Goal: Task Accomplishment & Management: Manage account settings

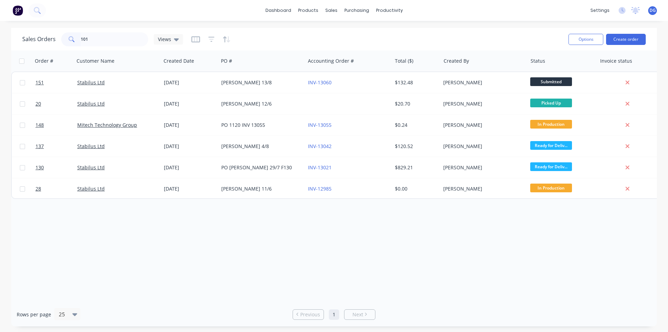
click at [654, 11] on span "DG" at bounding box center [653, 10] width 6 height 6
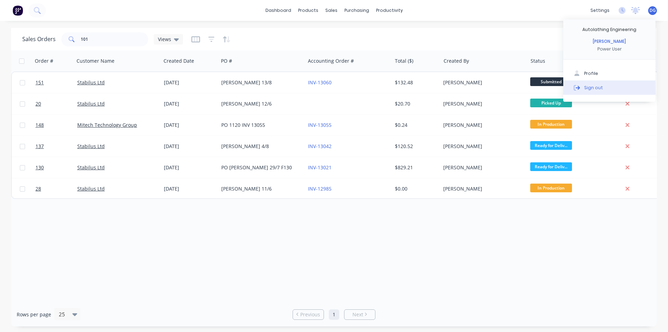
click at [593, 87] on div "Sign out" at bounding box center [594, 87] width 19 height 6
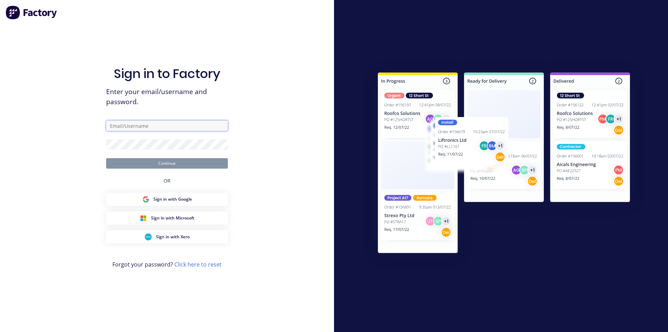
type input "[EMAIL_ADDRESS][DOMAIN_NAME]"
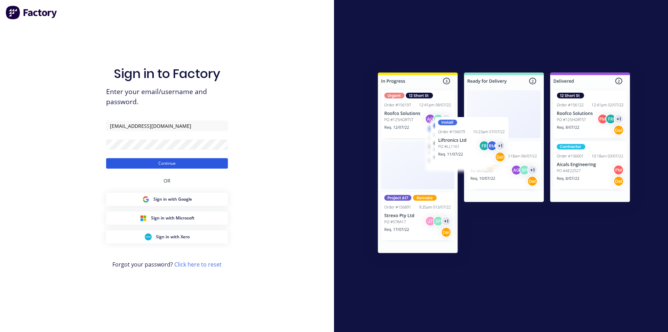
click at [171, 163] on button "Continue" at bounding box center [167, 163] width 122 height 10
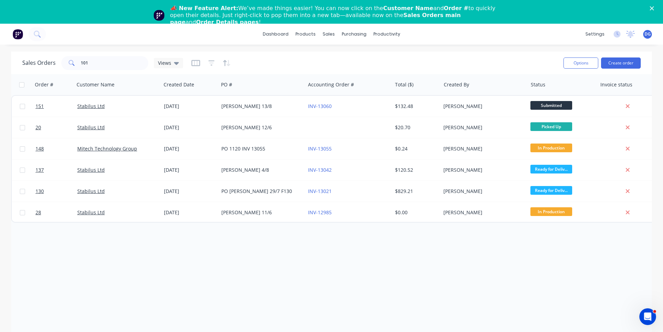
click at [654, 7] on icon "Close" at bounding box center [652, 8] width 4 height 4
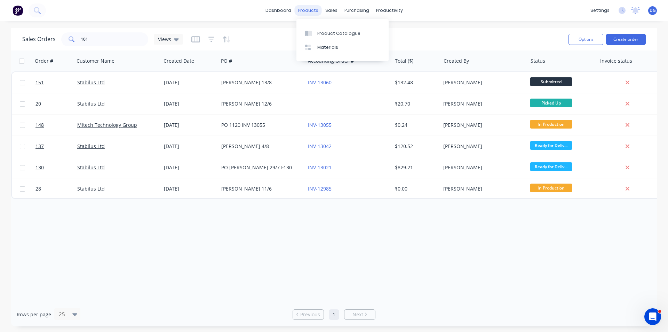
click at [313, 9] on div "products" at bounding box center [308, 10] width 27 height 10
click at [327, 48] on div "Materials" at bounding box center [328, 47] width 21 height 6
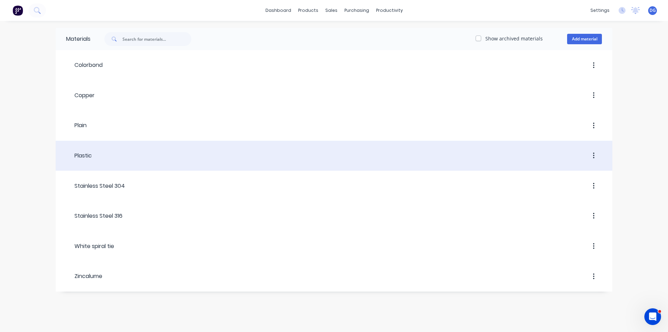
click at [87, 157] on div "Plastic" at bounding box center [79, 155] width 26 height 8
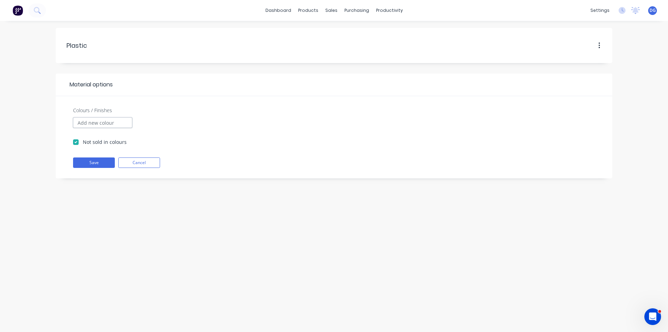
click at [108, 123] on input "Colours / Finishes" at bounding box center [102, 122] width 59 height 10
click at [83, 143] on label "Not sold in colours" at bounding box center [105, 141] width 44 height 7
click at [76, 143] on input "Not sold in colours" at bounding box center [76, 141] width 6 height 7
checkbox input "false"
click at [96, 124] on input "Colours / Finishes" at bounding box center [102, 122] width 59 height 10
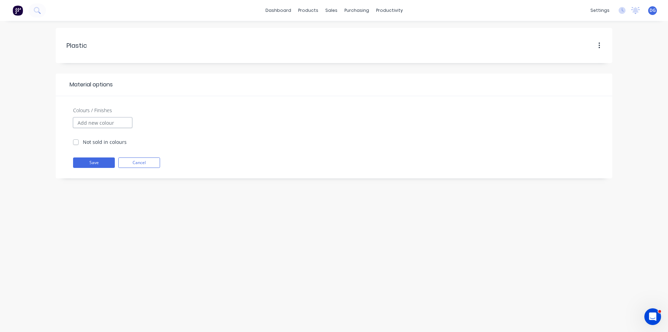
type input "b"
type input "Acetal Rod 20MM Black"
click at [83, 142] on label "Not sold in colours" at bounding box center [105, 141] width 44 height 7
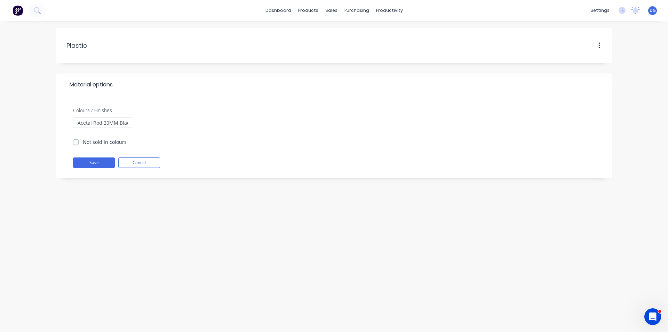
click at [75, 142] on input "Not sold in colours" at bounding box center [76, 141] width 6 height 7
click at [83, 142] on label "Not sold in colours" at bounding box center [105, 141] width 44 height 7
click at [75, 142] on input "Not sold in colours" at bounding box center [76, 141] width 6 height 7
click at [93, 162] on button "Save" at bounding box center [94, 162] width 42 height 10
checkbox input "true"
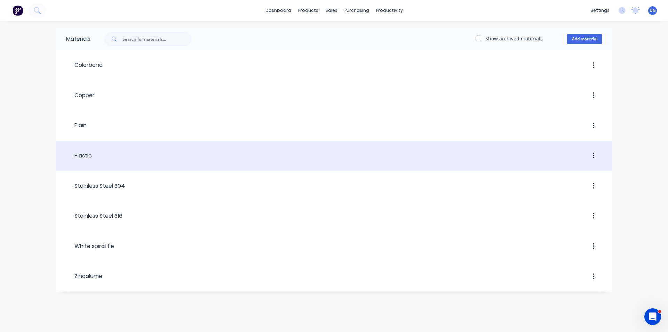
click at [92, 154] on div "Plastic" at bounding box center [79, 155] width 26 height 8
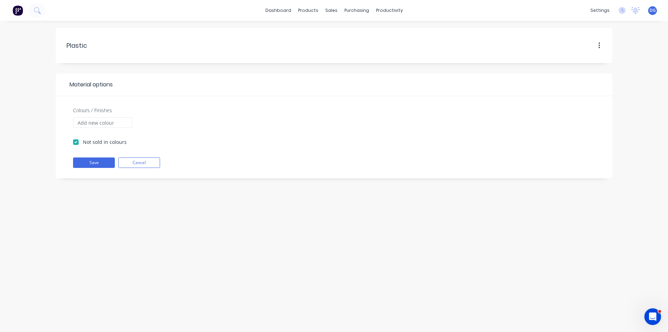
click at [600, 45] on icon "button" at bounding box center [600, 46] width 2 height 8
click at [270, 144] on div at bounding box center [371, 136] width 470 height 39
click at [105, 123] on input "Colours / Finishes" at bounding box center [102, 122] width 59 height 10
type input "Acetal Rod 20MM Black"
click at [95, 163] on button "Save" at bounding box center [94, 162] width 42 height 10
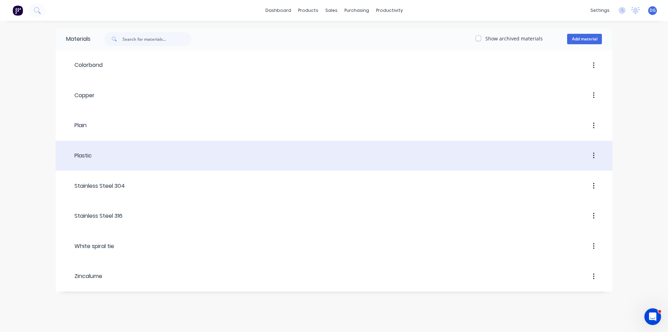
click at [85, 155] on div "Plastic" at bounding box center [79, 155] width 26 height 8
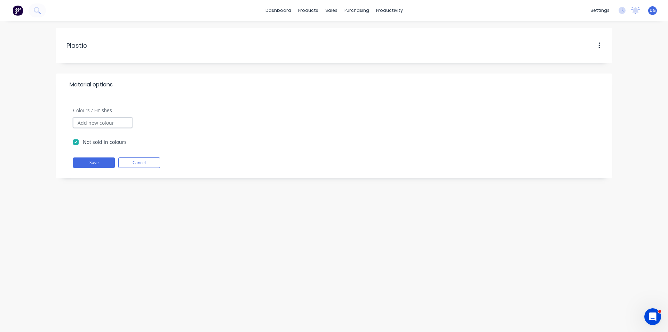
click at [94, 121] on input "Colours / Finishes" at bounding box center [102, 122] width 59 height 10
type input "Acetal Rod 25mm Black"
click at [94, 163] on button "Save" at bounding box center [94, 162] width 42 height 10
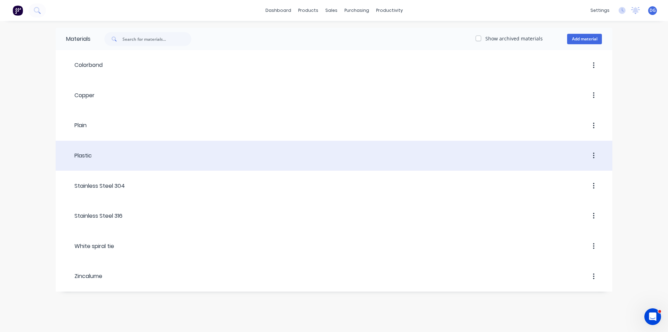
click at [100, 155] on div at bounding box center [347, 155] width 510 height 13
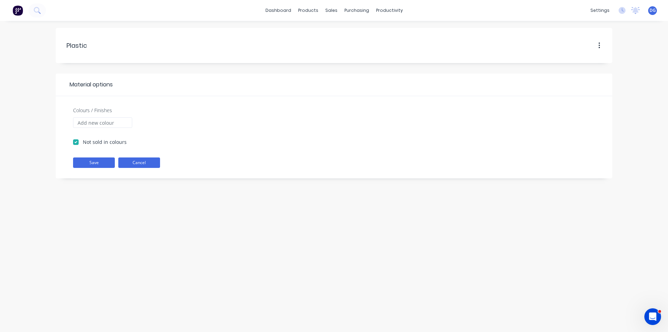
click at [138, 164] on button "Cancel" at bounding box center [139, 162] width 42 height 10
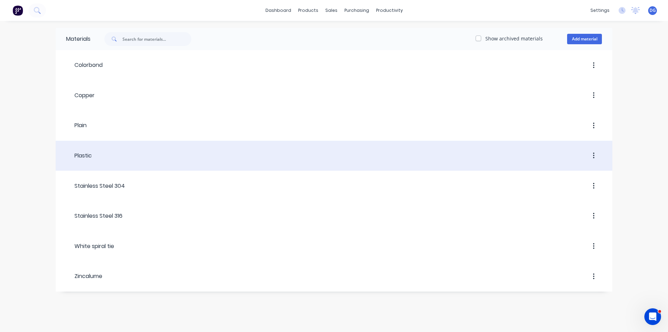
click at [594, 155] on icon "button" at bounding box center [594, 156] width 2 height 8
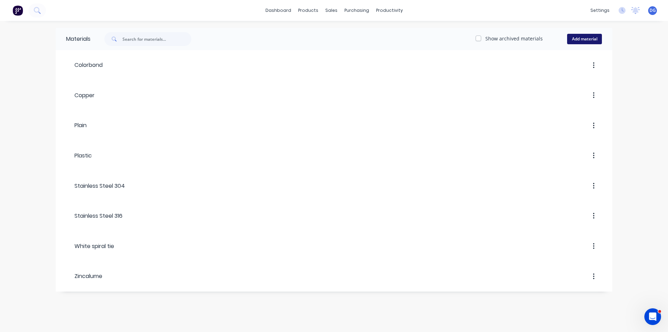
click at [587, 39] on button "Add material" at bounding box center [585, 39] width 35 height 10
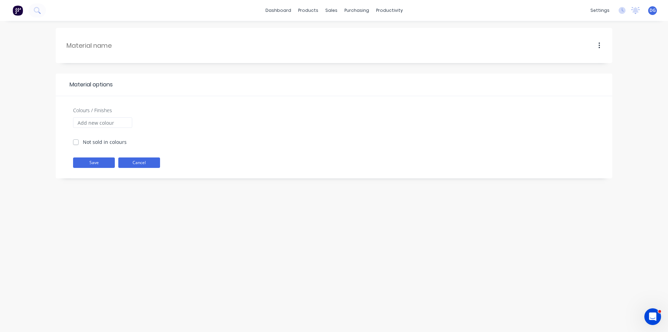
click at [140, 162] on button "Cancel" at bounding box center [139, 162] width 42 height 10
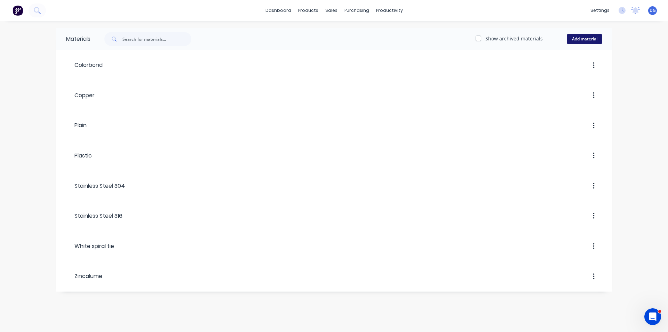
click at [582, 38] on button "Add material" at bounding box center [585, 39] width 35 height 10
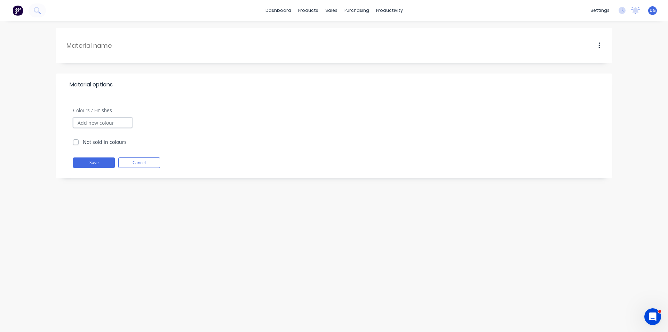
click at [88, 123] on input "Colours / Finishes" at bounding box center [102, 122] width 59 height 10
type input "Acetal Rod 20MM Black"
click at [95, 162] on button "Save" at bounding box center [94, 162] width 42 height 10
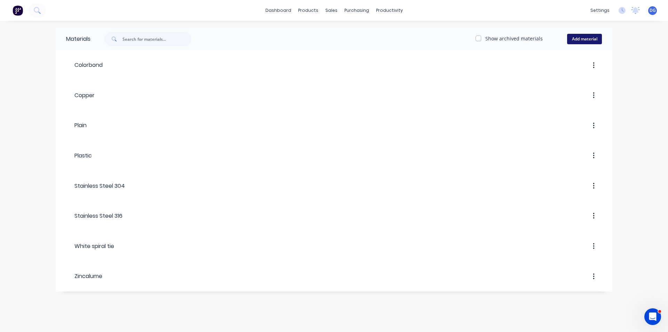
click at [581, 39] on button "Add material" at bounding box center [585, 39] width 35 height 10
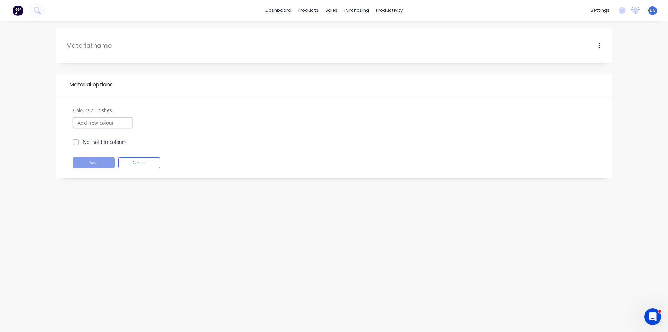
click at [94, 123] on input "Colours / Finishes" at bounding box center [102, 122] width 59 height 10
click at [143, 163] on button "Cancel" at bounding box center [139, 162] width 42 height 10
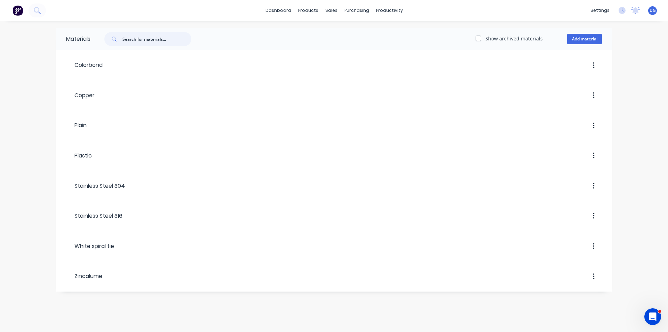
click at [151, 38] on input "text" at bounding box center [157, 39] width 69 height 14
type input "A"
click at [486, 38] on label "Show archived materials" at bounding box center [514, 38] width 57 height 7
click at [482, 38] on input "Show archived materials" at bounding box center [479, 38] width 6 height 7
checkbox input "true"
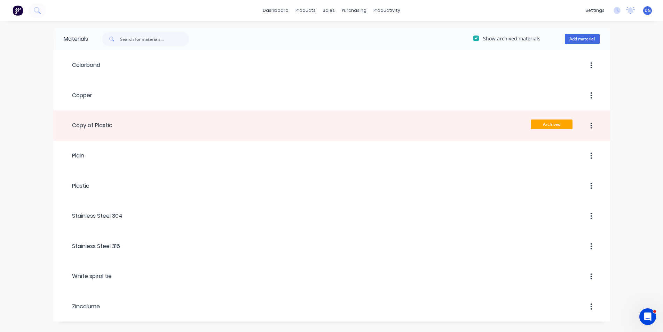
click at [648, 317] on icon "Open Intercom Messenger" at bounding box center [647, 316] width 11 height 11
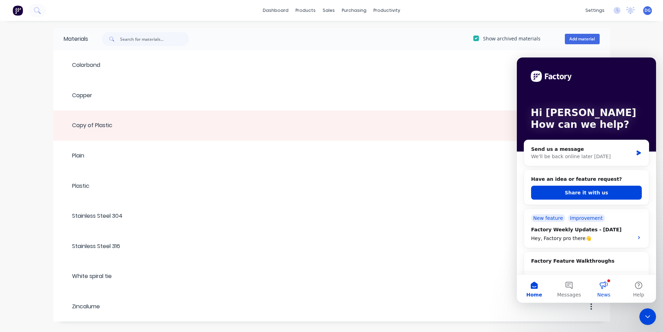
click at [604, 289] on button "News" at bounding box center [604, 289] width 35 height 28
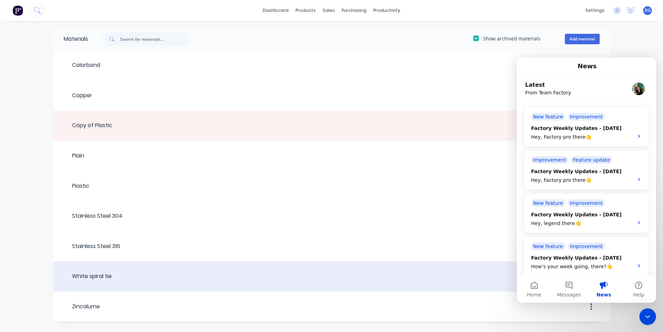
click at [371, 277] on div at bounding box center [356, 276] width 488 height 13
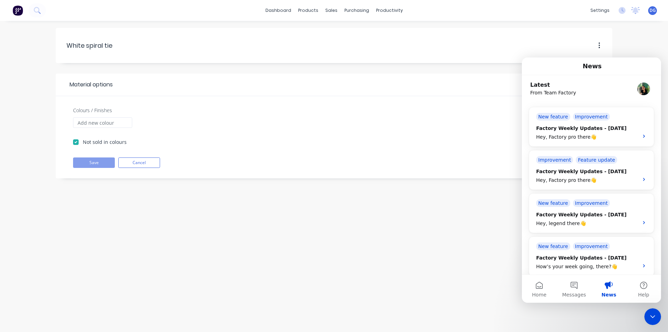
drag, startPoint x: 654, startPoint y: 313, endPoint x: 1291, endPoint y: 576, distance: 688.9
click at [654, 313] on icon "Close Intercom Messenger" at bounding box center [653, 316] width 8 height 8
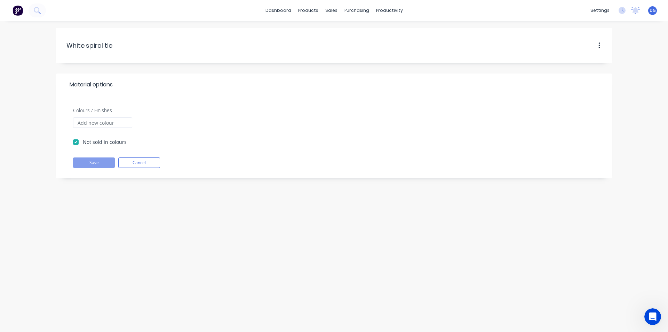
click at [654, 316] on icon "Open Intercom Messenger" at bounding box center [653, 317] width 5 height 6
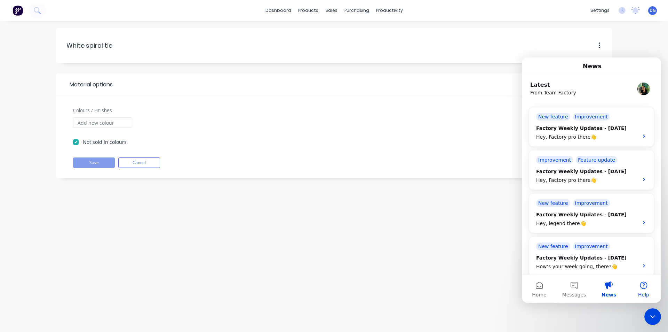
click at [643, 285] on button "Help" at bounding box center [644, 289] width 35 height 28
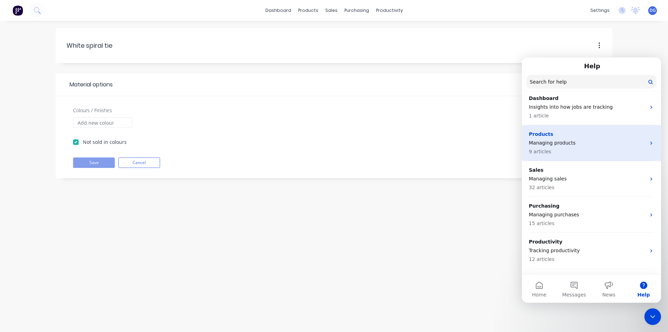
scroll to position [57, 0]
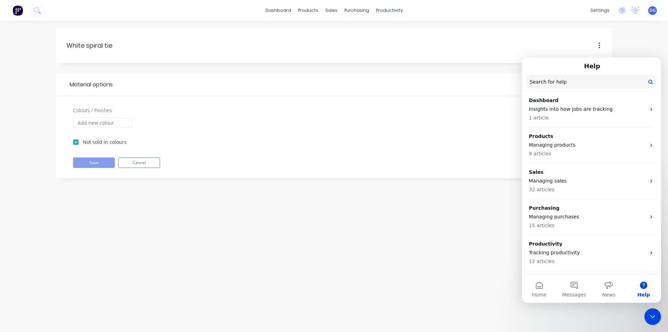
click at [586, 80] on input "Search for help" at bounding box center [592, 82] width 130 height 14
type input "materials"
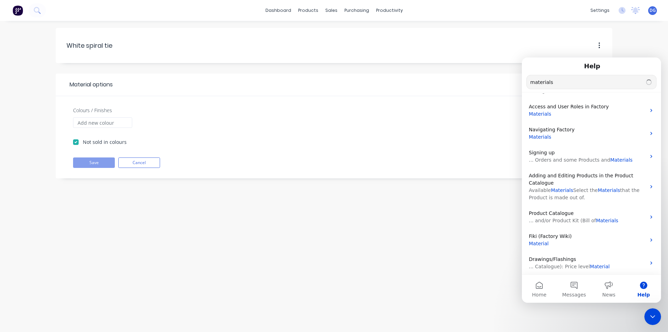
scroll to position [37, 0]
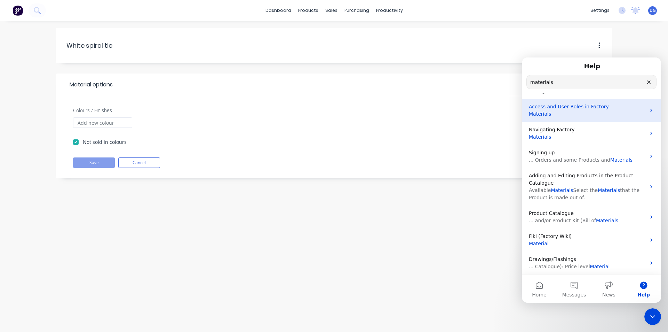
click at [541, 115] on span "Materials" at bounding box center [540, 114] width 22 height 6
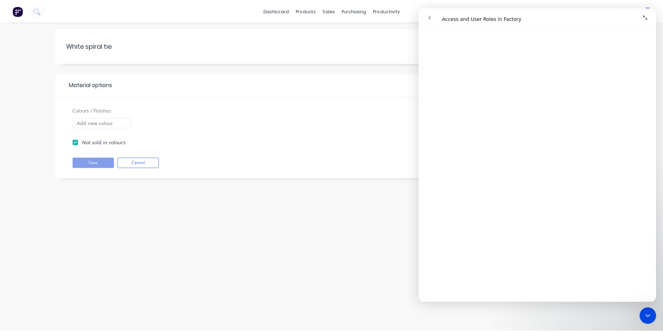
scroll to position [243, 0]
click at [146, 162] on button "Cancel" at bounding box center [139, 162] width 42 height 10
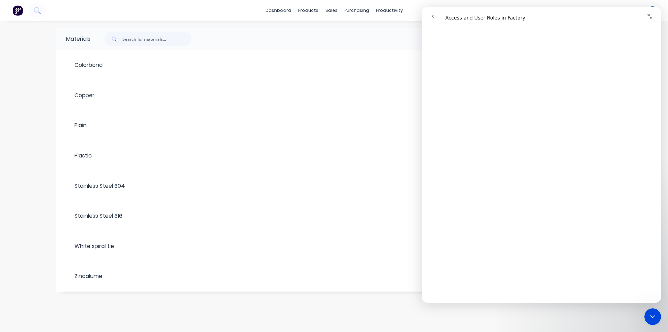
click at [18, 9] on img at bounding box center [18, 10] width 10 height 10
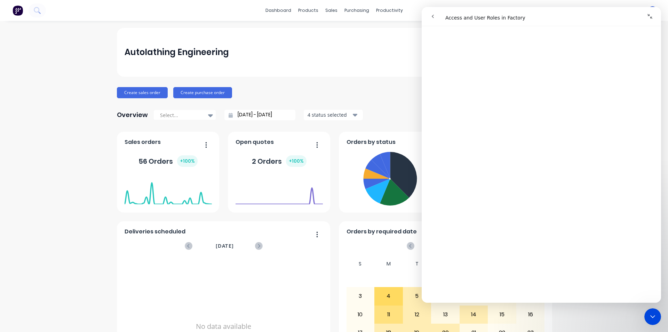
click at [654, 315] on icon "Close Intercom Messenger" at bounding box center [653, 316] width 8 height 8
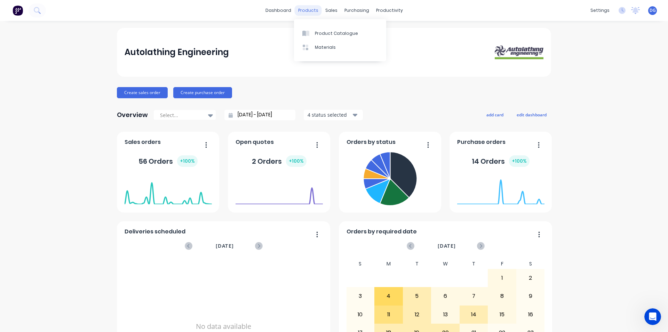
click at [306, 13] on div "products" at bounding box center [308, 10] width 27 height 10
click at [320, 48] on div "Materials" at bounding box center [325, 47] width 21 height 6
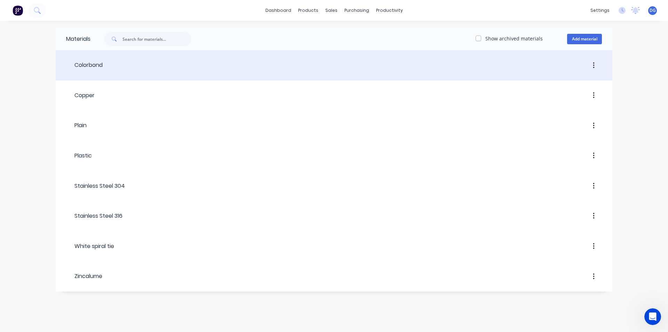
click at [594, 66] on icon "button" at bounding box center [594, 66] width 2 height 8
click at [558, 84] on div "Duplicate" at bounding box center [569, 84] width 54 height 10
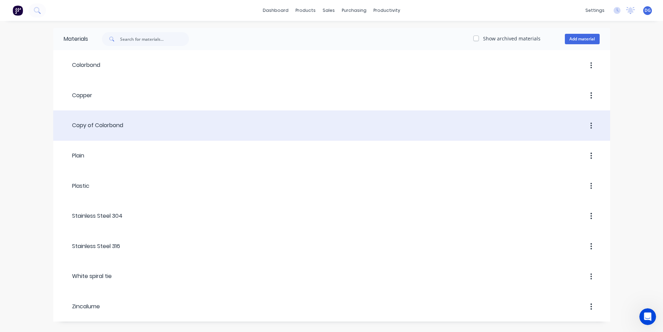
click at [592, 125] on icon "button" at bounding box center [591, 126] width 1 height 6
click at [559, 159] on div "Archive" at bounding box center [567, 158] width 54 height 10
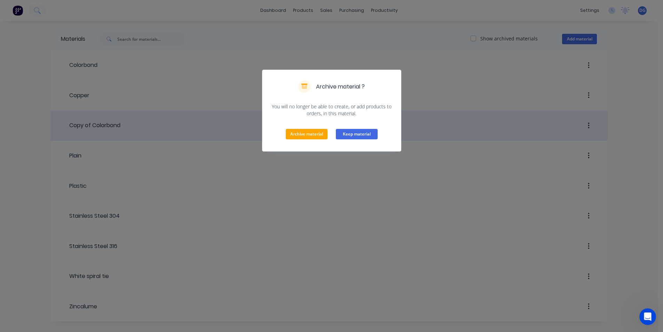
click at [359, 134] on button "Keep material" at bounding box center [357, 134] width 42 height 10
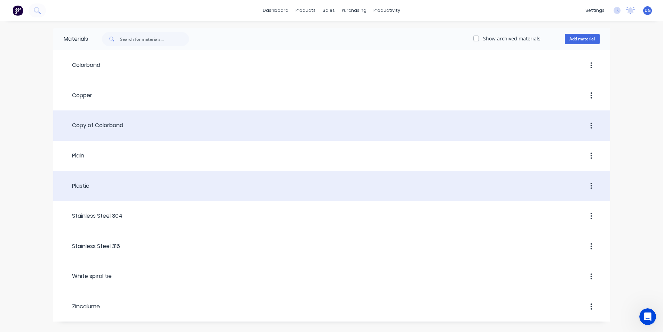
click at [84, 187] on div "Plastic" at bounding box center [77, 186] width 26 height 8
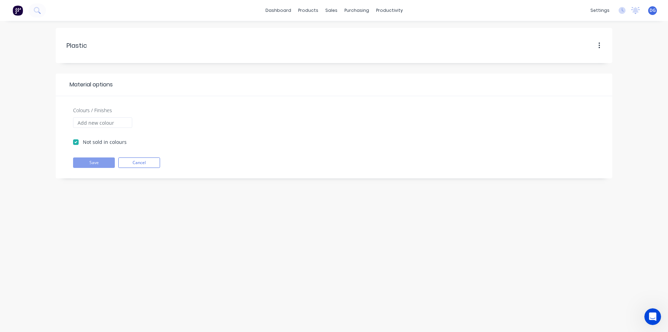
click at [83, 142] on label "Not sold in colours" at bounding box center [105, 141] width 44 height 7
click at [76, 142] on input "Not sold in colours" at bounding box center [76, 141] width 6 height 7
click at [83, 143] on label "Not sold in colours" at bounding box center [105, 141] width 44 height 7
click at [76, 143] on input "Not sold in colours" at bounding box center [76, 141] width 6 height 7
checkbox input "true"
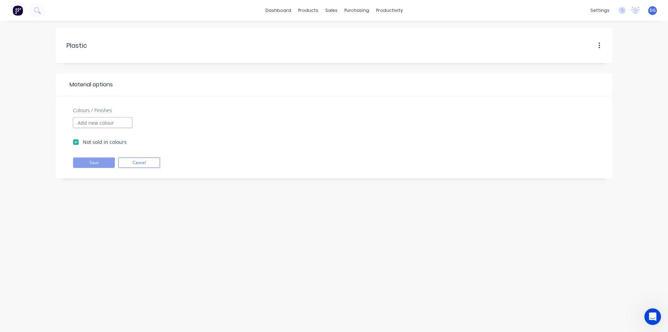
click at [110, 122] on input "Colours / Finishes" at bounding box center [102, 122] width 59 height 10
click at [128, 123] on input "Acetal Rod 25mm Black" at bounding box center [102, 122] width 59 height 10
click at [124, 122] on input "Acetal Rod 25mm Black" at bounding box center [102, 122] width 59 height 10
type input "Acetal Rod 25mm White"
click at [350, 119] on div "Acetal Rod 25mm White" at bounding box center [371, 136] width 470 height 39
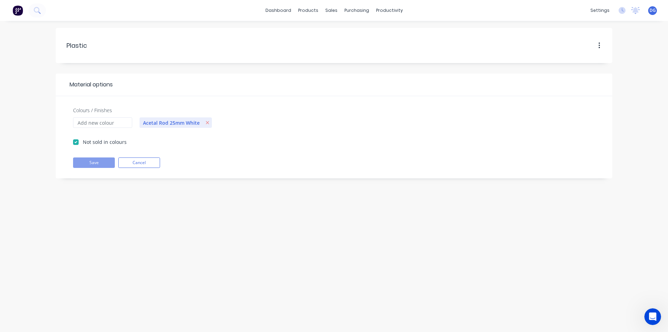
click at [83, 143] on label "Not sold in colours" at bounding box center [105, 141] width 44 height 7
click at [76, 143] on input "Not sold in colours" at bounding box center [76, 141] width 6 height 7
checkbox input "false"
click at [396, 143] on div "Acetal Rod 25mm White" at bounding box center [371, 136] width 470 height 39
click at [120, 123] on input "Colours / Finishes" at bounding box center [102, 122] width 59 height 10
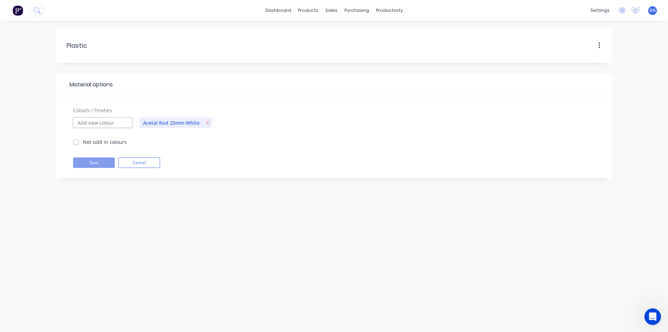
type input "Acetal Rod 20MM Black"
click at [250, 122] on span "Acetal Rod 25mm White" at bounding box center [250, 122] width 64 height 7
click at [285, 122] on icon "button" at bounding box center [285, 122] width 3 height 3
click at [112, 123] on input "Colours / Finishes" at bounding box center [102, 122] width 59 height 10
type input "Acetal Rod 25mm Black"
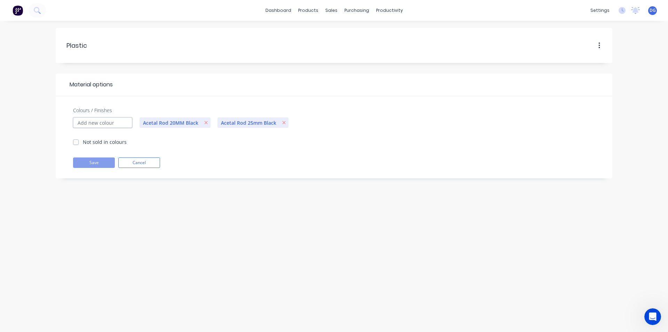
click at [115, 123] on input "Colours / Finishes" at bounding box center [102, 122] width 59 height 10
click at [108, 122] on input "Acetal Rod 20MM Black" at bounding box center [102, 122] width 59 height 10
type input "Acetal Rod 15MM Black"
click at [325, 33] on div "Product Catalogue" at bounding box center [339, 33] width 43 height 6
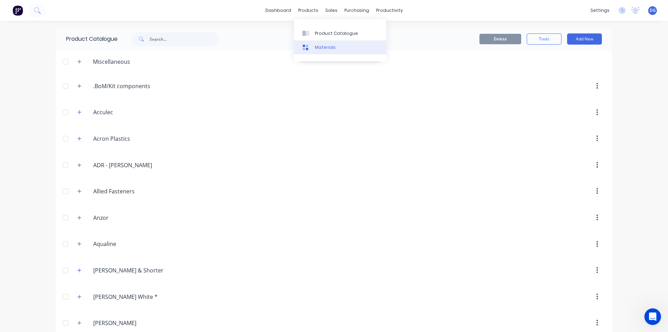
click at [320, 49] on div "Materials" at bounding box center [325, 47] width 21 height 6
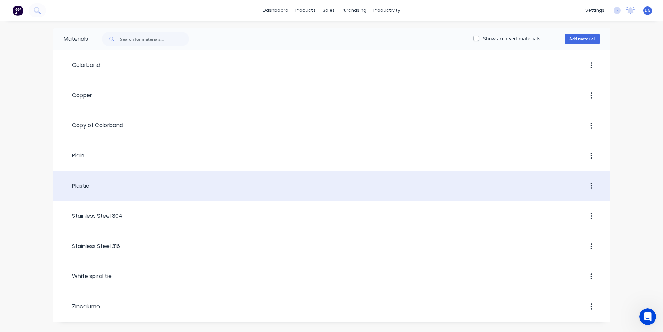
click at [152, 180] on div at bounding box center [344, 186] width 510 height 13
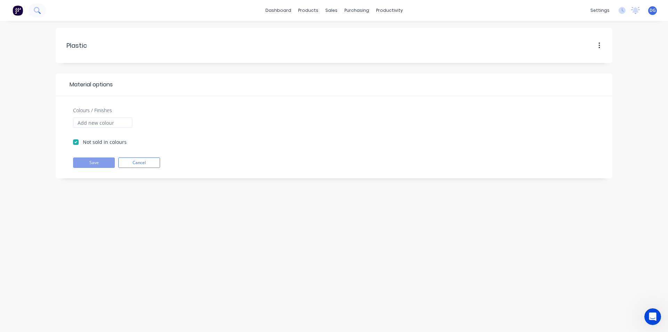
click at [37, 12] on icon at bounding box center [37, 10] width 6 height 6
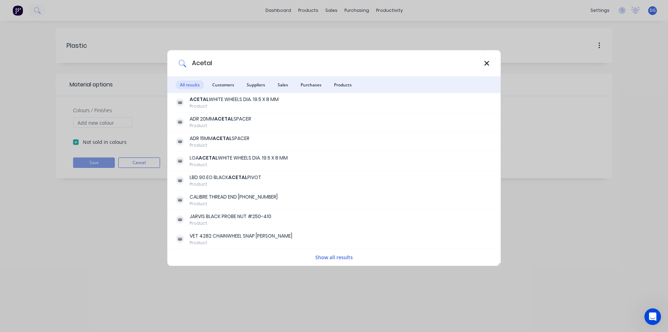
type input "Acetal"
click at [487, 62] on icon at bounding box center [487, 64] width 6 height 8
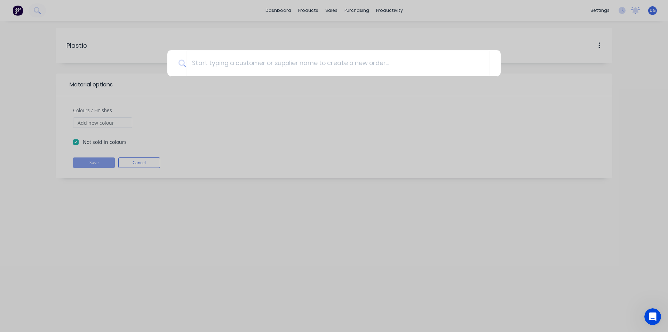
click at [350, 233] on div at bounding box center [334, 166] width 668 height 332
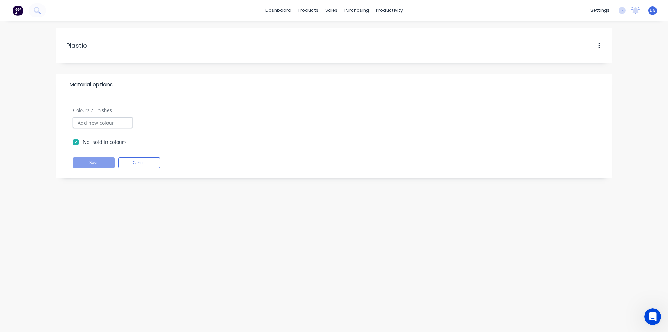
click at [100, 122] on input "Colours / Finishes" at bounding box center [102, 122] width 59 height 10
type input "Acetal Rod 20MM Black"
click at [111, 122] on input "Colours / Finishes" at bounding box center [102, 122] width 59 height 10
type input "Acetal Rod 25mm Black"
click at [112, 123] on input "Colours / Finishes" at bounding box center [102, 122] width 59 height 10
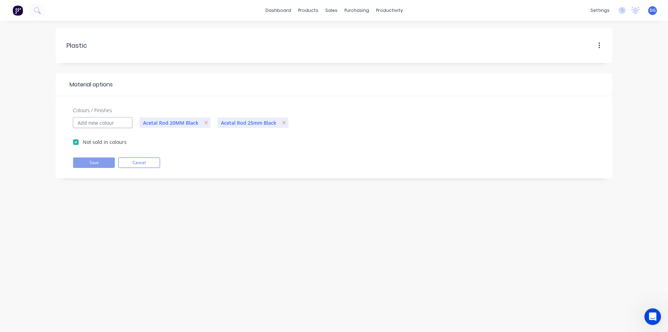
click at [110, 122] on input "Colours / Finishes" at bounding box center [102, 122] width 59 height 10
click at [109, 122] on input "Acetal Rod 20MM Black" at bounding box center [102, 122] width 59 height 10
type input "Acetal Rod 15MM Black"
click at [600, 47] on icon "button" at bounding box center [600, 46] width 2 height 8
click at [545, 118] on div "Acetal Rod 15MM Black Acetal Rod 20MM Black Acetal Rod 25mm Black" at bounding box center [371, 136] width 470 height 39
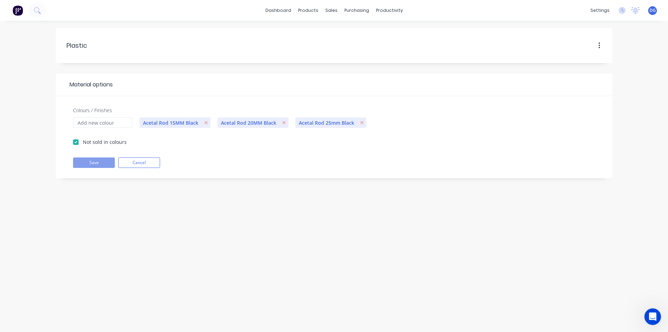
click at [83, 141] on label "Not sold in colours" at bounding box center [105, 141] width 44 height 7
click at [75, 141] on input "Not sold in colours" at bounding box center [76, 141] width 6 height 7
checkbox input "false"
click at [227, 144] on div "Acetal Rod 15MM Black Acetal Rod 20MM Black Acetal Rod 25mm Black" at bounding box center [371, 136] width 470 height 39
click at [205, 123] on icon "button" at bounding box center [206, 122] width 4 height 5
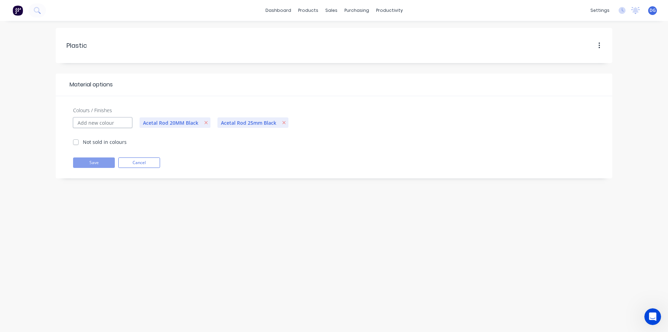
click at [118, 123] on input "Colours / Finishes" at bounding box center [102, 122] width 59 height 10
click at [108, 123] on input "Acetal Rod 20MM Black" at bounding box center [102, 122] width 59 height 10
type input "Acetal Rod 30MM Black"
click at [211, 154] on div "Acetal Rod 20MM Black Acetal Rod 25mm Black Acetal Rod 30MM Black" at bounding box center [371, 136] width 470 height 39
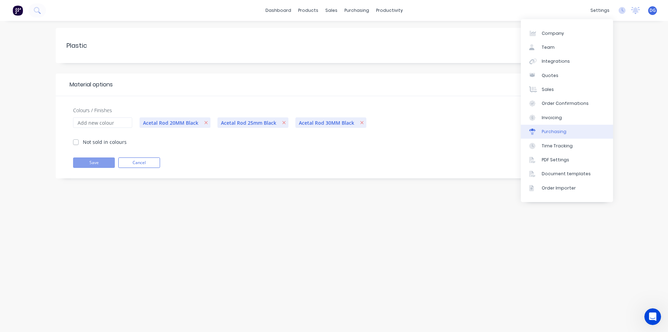
click at [553, 132] on div "Purchasing" at bounding box center [554, 131] width 25 height 6
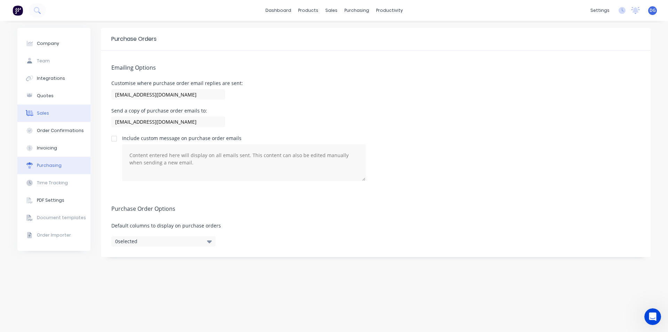
click at [54, 114] on button "Sales" at bounding box center [53, 112] width 73 height 17
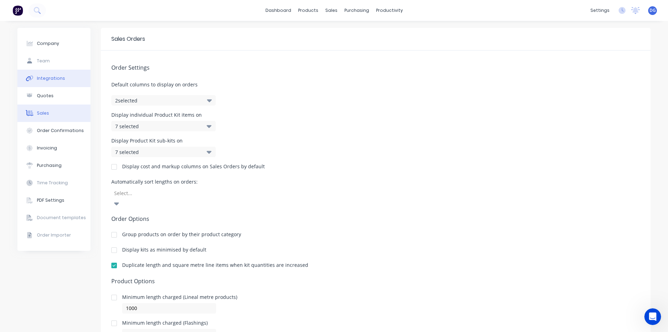
click at [53, 78] on div "Integrations" at bounding box center [51, 78] width 28 height 6
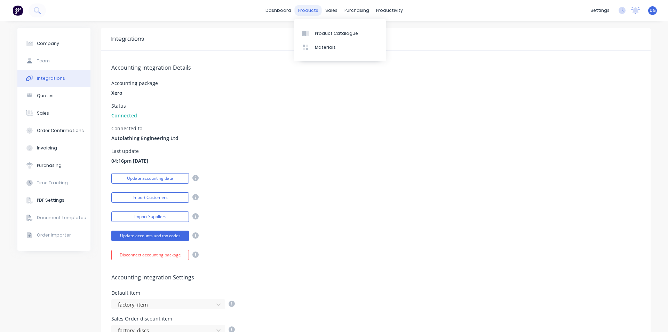
click at [312, 12] on div "products" at bounding box center [308, 10] width 27 height 10
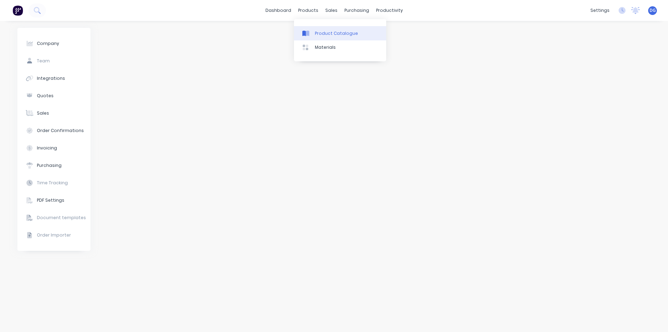
click at [321, 36] on div "Product Catalogue" at bounding box center [336, 33] width 43 height 6
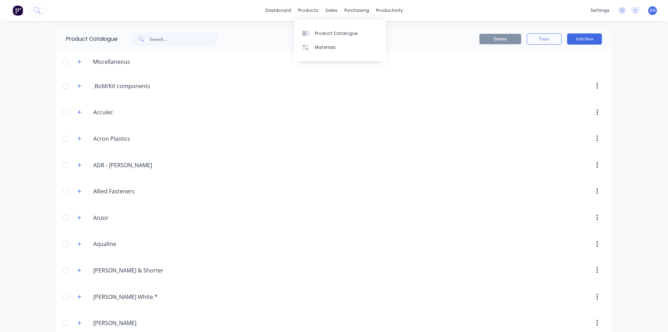
drag, startPoint x: 304, startPoint y: 11, endPoint x: 304, endPoint y: 16, distance: 4.5
click at [304, 11] on div "products" at bounding box center [308, 10] width 27 height 10
click at [322, 48] on div "Materials" at bounding box center [325, 47] width 21 height 6
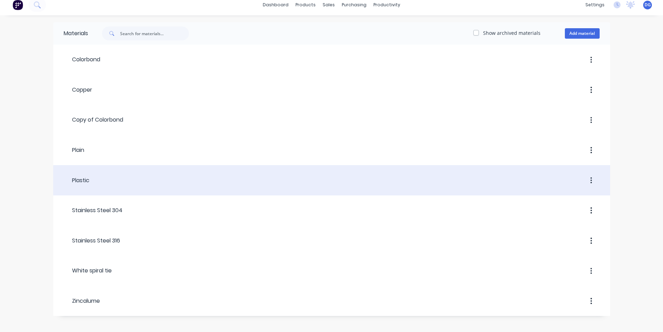
scroll to position [7, 0]
click at [91, 177] on div at bounding box center [344, 179] width 510 height 13
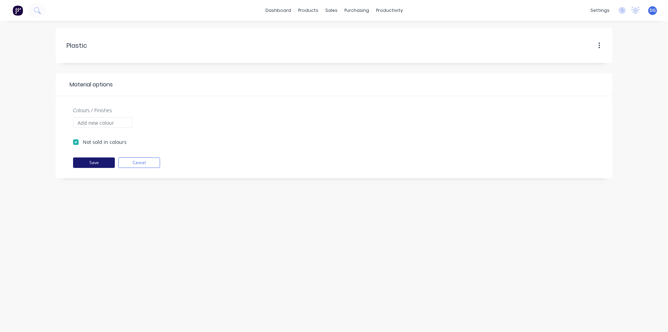
click at [96, 163] on button "Save" at bounding box center [94, 162] width 42 height 10
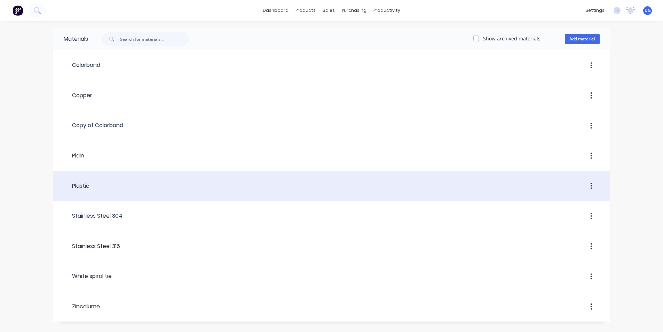
click at [87, 185] on div "Plastic" at bounding box center [77, 186] width 26 height 8
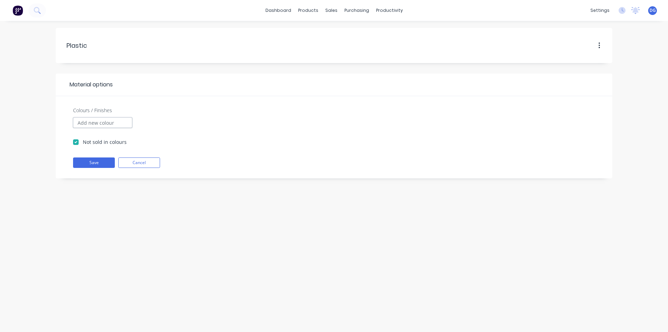
click at [97, 123] on input "Colours / Finishes" at bounding box center [102, 122] width 59 height 10
type input "Acetal Rod 20MM Black"
click at [115, 121] on input "Colours / Finishes" at bounding box center [102, 122] width 59 height 10
type input "Acetal Rod 25mm Black"
click at [114, 123] on input "Colours / Finishes" at bounding box center [102, 122] width 59 height 10
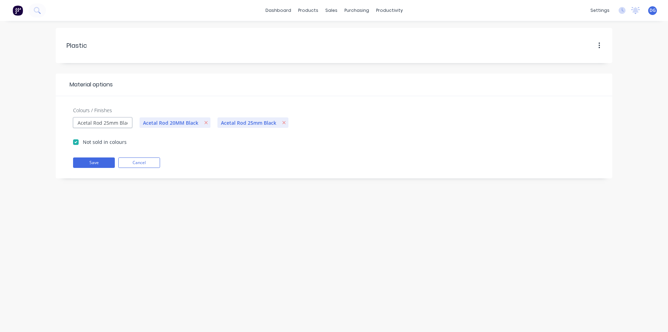
click at [109, 123] on input "Acetal Rod 25mm Black" at bounding box center [102, 122] width 59 height 10
type input "Acetal Rod 30mm Black"
click at [95, 163] on button "Save" at bounding box center [94, 162] width 42 height 10
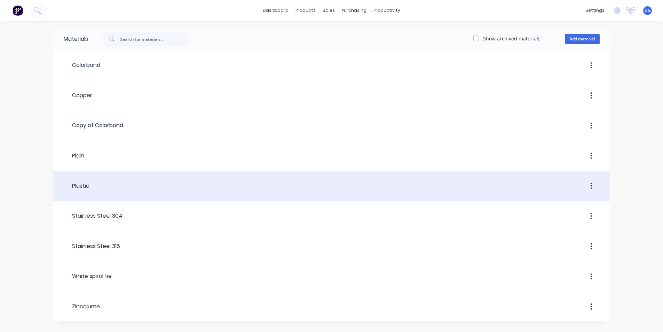
click at [95, 186] on div at bounding box center [344, 186] width 510 height 13
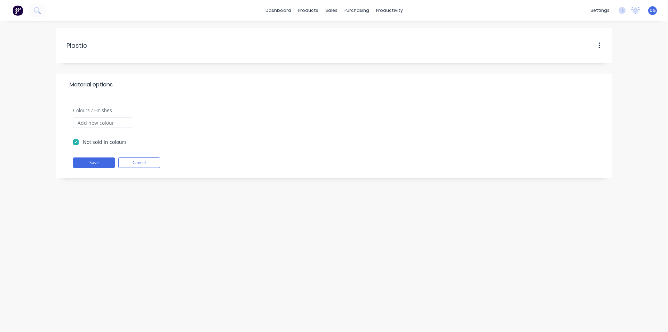
click at [83, 141] on label "Not sold in colours" at bounding box center [105, 141] width 44 height 7
click at [76, 141] on input "Not sold in colours" at bounding box center [76, 141] width 6 height 7
click at [83, 141] on label "Not sold in colours" at bounding box center [105, 141] width 44 height 7
click at [76, 141] on input "Not sold in colours" at bounding box center [76, 141] width 6 height 7
checkbox input "true"
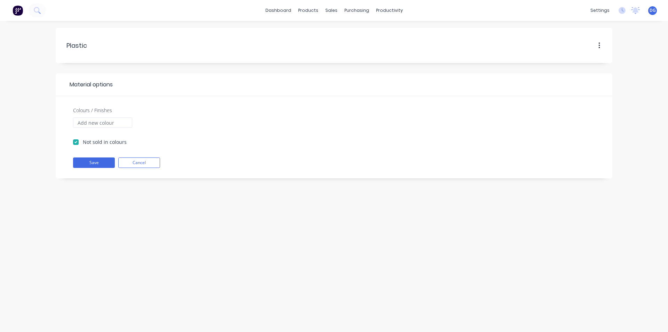
click at [600, 45] on icon "button" at bounding box center [599, 45] width 1 height 6
click at [136, 163] on button "Cancel" at bounding box center [139, 162] width 42 height 10
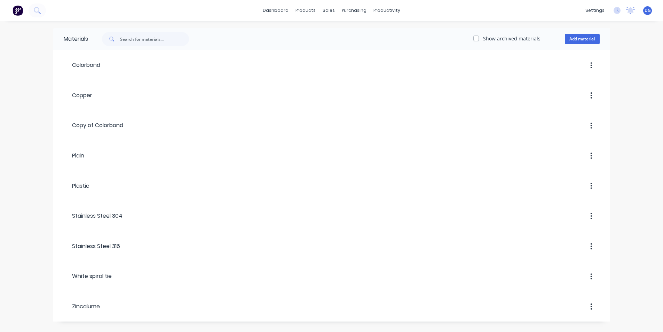
click at [483, 39] on label "Show archived materials" at bounding box center [511, 38] width 57 height 7
click at [476, 39] on input "Show archived materials" at bounding box center [477, 38] width 6 height 7
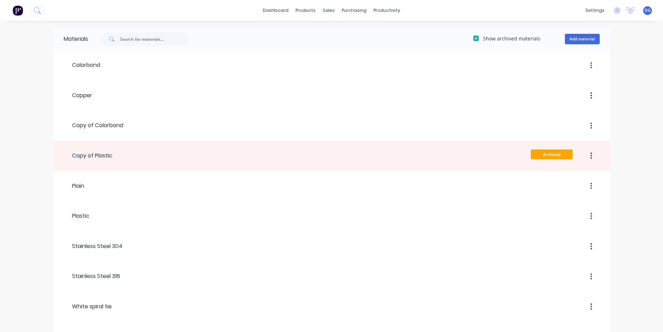
click at [483, 39] on label "Show archived materials" at bounding box center [511, 38] width 57 height 7
click at [477, 39] on input "Show archived materials" at bounding box center [477, 38] width 6 height 7
checkbox input "false"
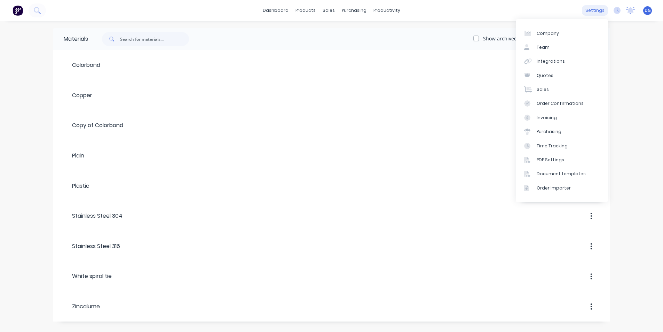
click at [596, 12] on div "settings" at bounding box center [595, 10] width 26 height 10
click at [556, 60] on div "Integrations" at bounding box center [551, 61] width 28 height 6
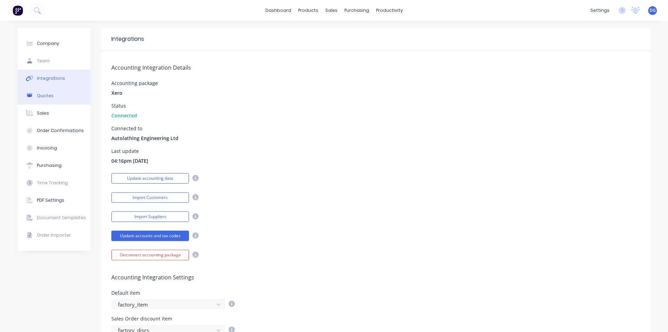
click at [42, 96] on div "Quotes" at bounding box center [45, 96] width 17 height 6
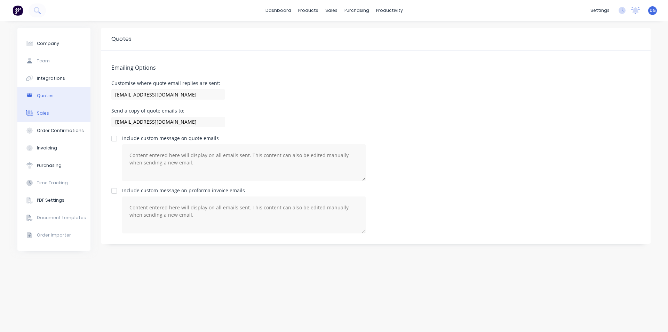
click at [43, 114] on div "Sales" at bounding box center [43, 113] width 12 height 6
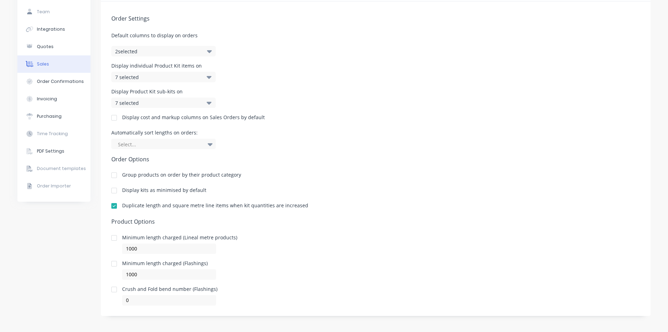
scroll to position [50, 0]
click at [111, 288] on div at bounding box center [114, 288] width 14 height 14
click at [111, 289] on div at bounding box center [114, 288] width 14 height 14
click at [48, 114] on div "Purchasing" at bounding box center [49, 115] width 25 height 6
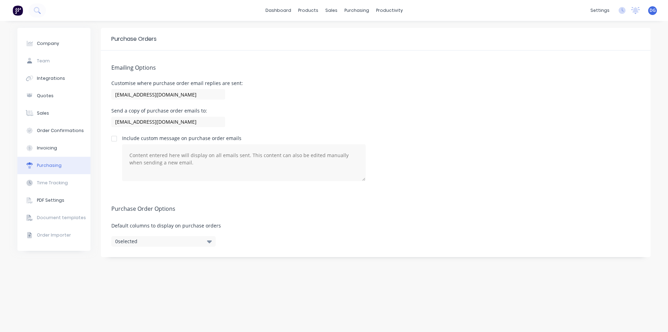
click at [209, 240] on icon "button" at bounding box center [209, 241] width 5 height 8
click at [50, 44] on div "Company" at bounding box center [48, 43] width 22 height 6
select select "NZ"
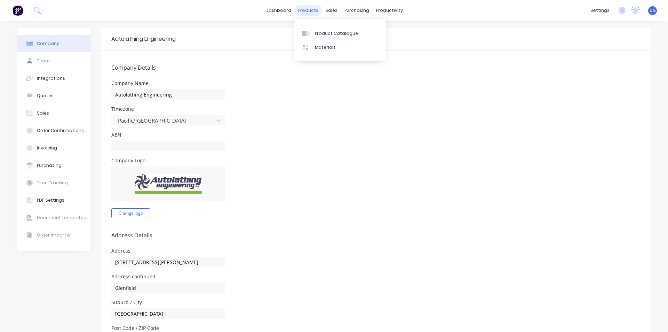
click at [309, 13] on div "products" at bounding box center [308, 10] width 27 height 10
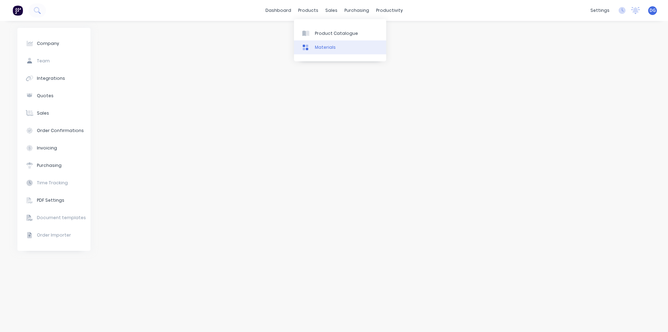
click at [320, 50] on div "Materials" at bounding box center [325, 47] width 21 height 6
